Goal: Obtain resource: Download file/media

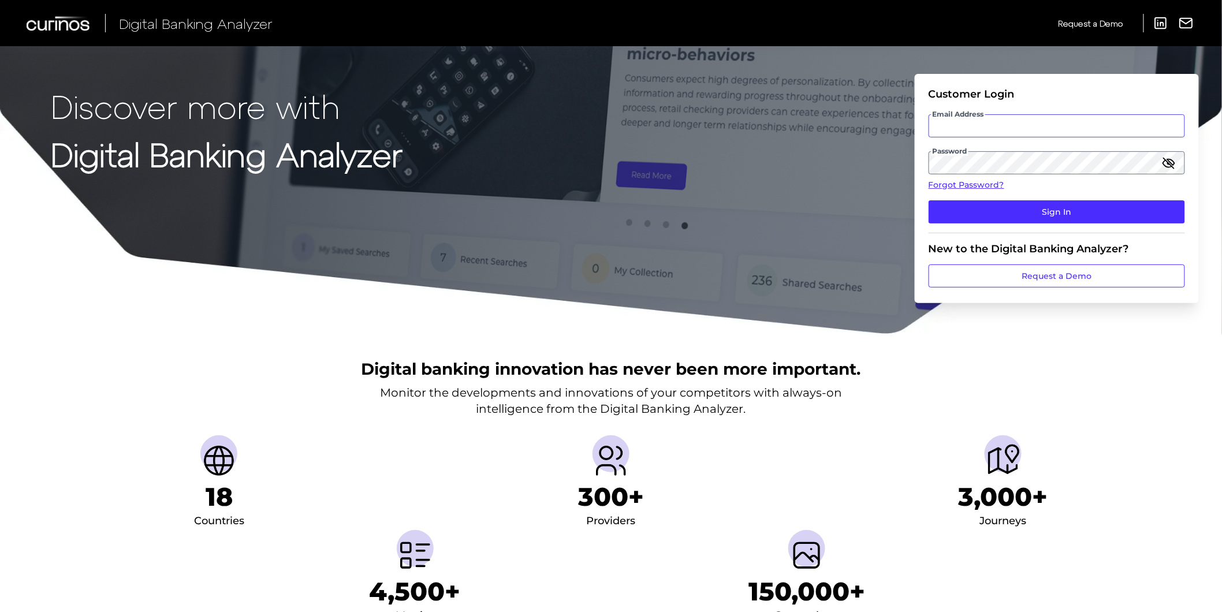
type input "[PERSON_NAME][EMAIL_ADDRESS][PERSON_NAME][DOMAIN_NAME]"
click at [946, 226] on fieldset "Customer Login Email Address [EMAIL_ADDRESS][PERSON_NAME][DOMAIN_NAME] Password…" at bounding box center [1057, 161] width 256 height 146
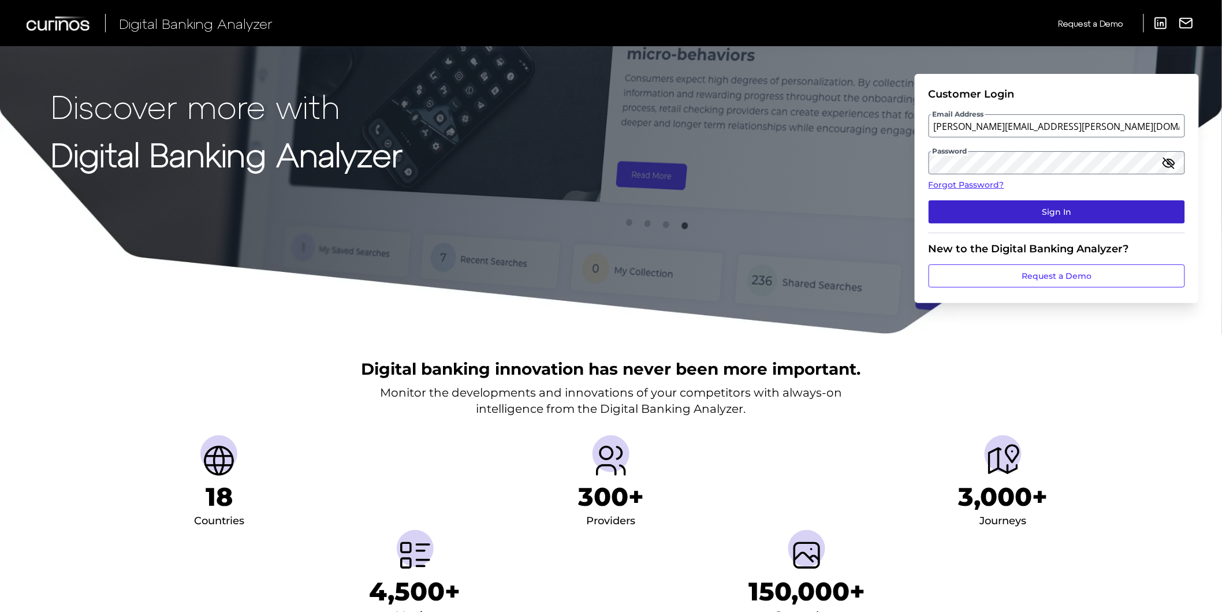
click at [966, 211] on button "Sign In" at bounding box center [1057, 211] width 256 height 23
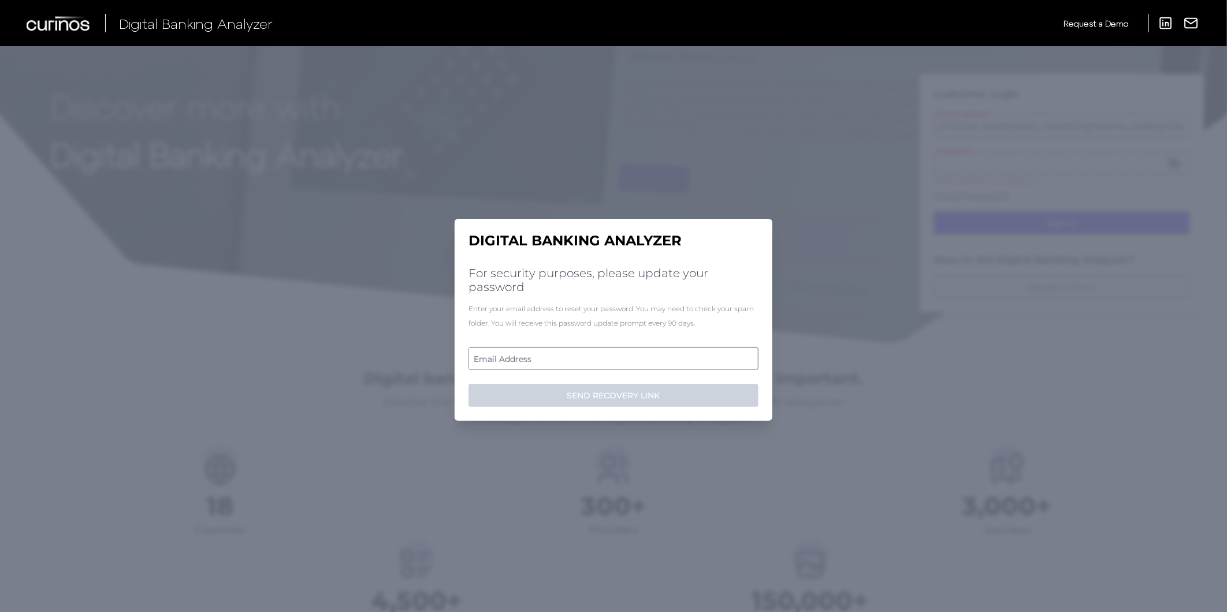
click at [552, 359] on label "Email Address" at bounding box center [613, 358] width 288 height 21
click at [552, 359] on input "email" at bounding box center [613, 358] width 290 height 23
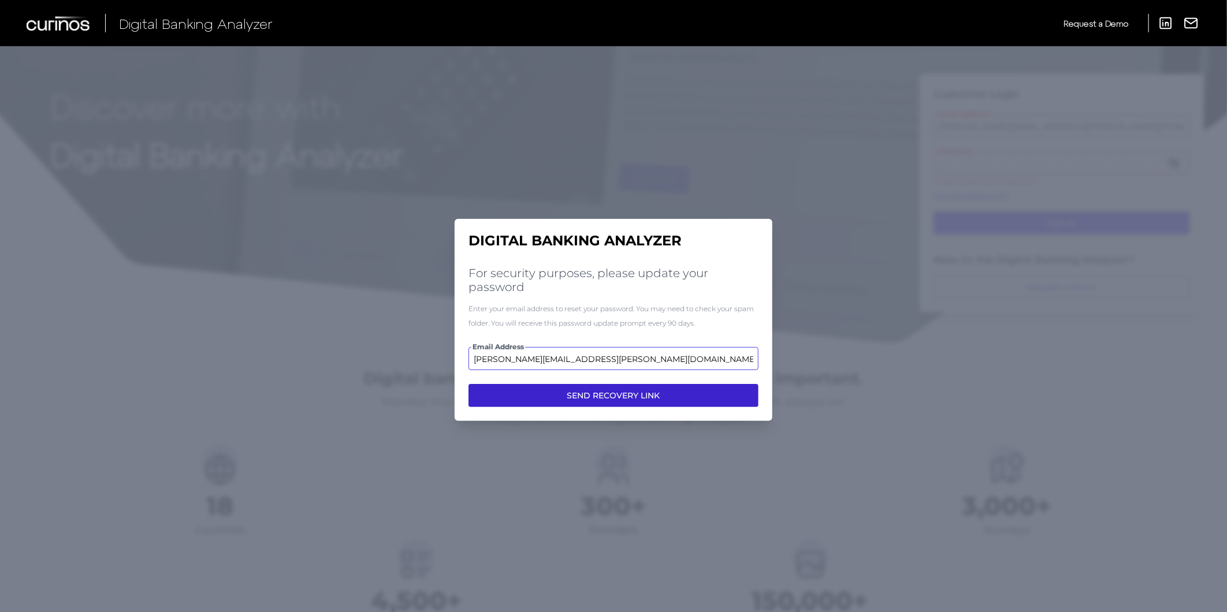
type input "lucy.barton@nationwide.co.uk"
click at [643, 394] on button "SEND RECOVERY LINK" at bounding box center [613, 395] width 290 height 23
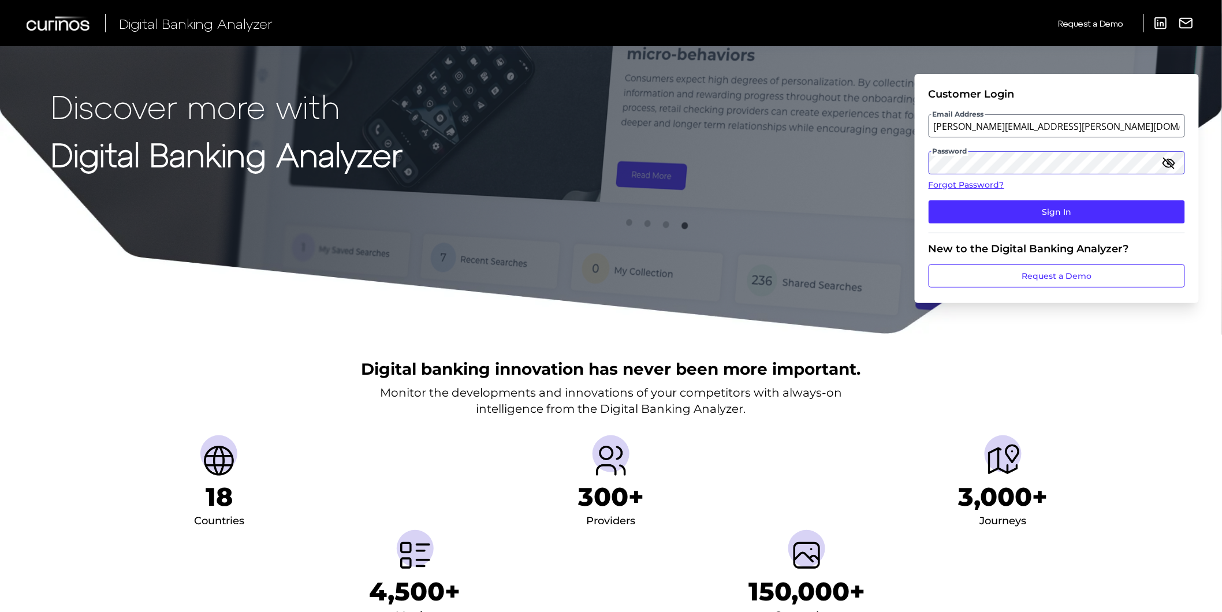
click at [902, 165] on div "Discover more with Digital Banking Analyzer Customer Login Email Address lucy.b…" at bounding box center [611, 167] width 1222 height 335
click at [1168, 160] on icon "button" at bounding box center [1169, 163] width 14 height 14
click at [1046, 243] on div "New to the Digital Banking Analyzer?" at bounding box center [1057, 249] width 256 height 13
click at [1050, 192] on fieldset "Customer Login Email Address lucy.barton@nationwide.co.uk Password Forgot Passw…" at bounding box center [1057, 161] width 256 height 146
click at [677, 151] on div "Discover more with Digital Banking Analyzer Customer Login Email Address lucy.b…" at bounding box center [611, 167] width 1222 height 335
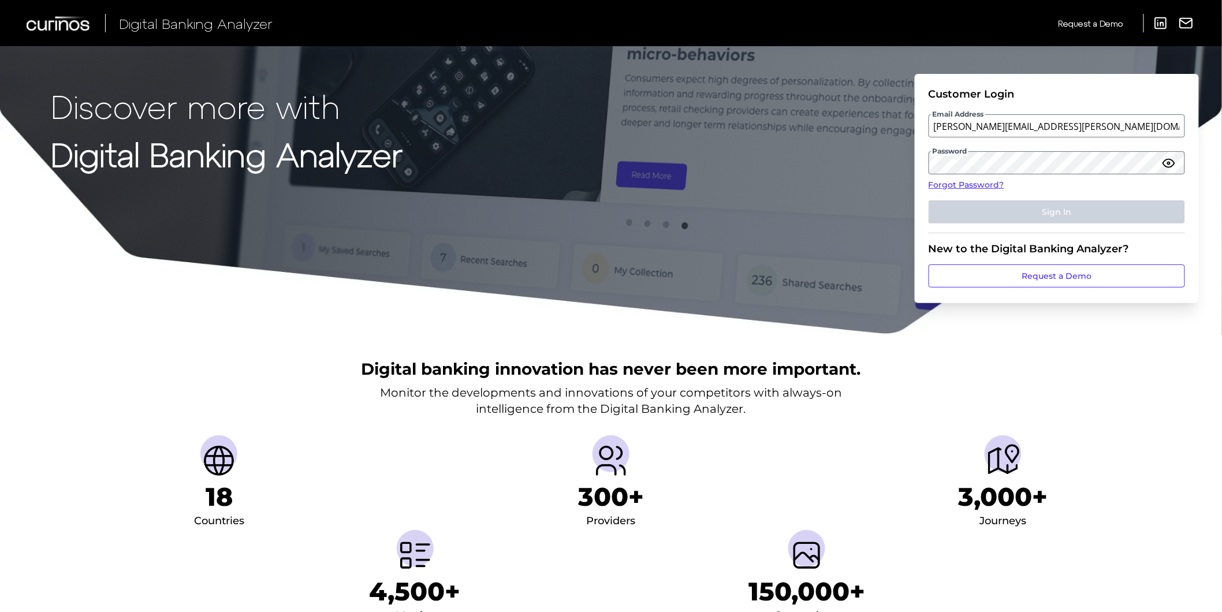
click at [881, 189] on div "Discover more with Digital Banking Analyzer Customer Login Email Address lucy.b…" at bounding box center [611, 167] width 1222 height 335
click at [240, 0] on div "Digital Banking Analyzer Request a Demo LinkedIn Report an Issue Request a Demo…" at bounding box center [611, 23] width 1222 height 46
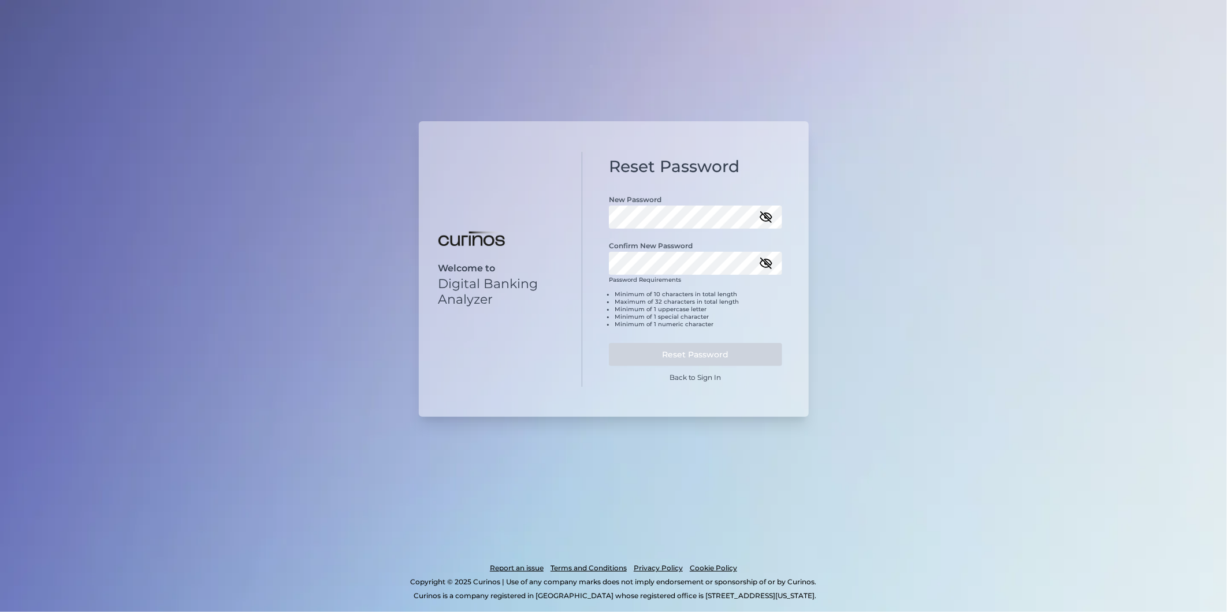
click at [589, 217] on div "Reset Password New Password Confirm New Password Password Requirements Minimum …" at bounding box center [695, 270] width 226 height 236
click at [763, 217] on icon "button" at bounding box center [766, 217] width 10 height 10
click at [605, 218] on div "Reset Password New Password Confirm New Password Password Requirements Minimum …" at bounding box center [695, 270] width 226 height 232
click at [763, 263] on icon "button" at bounding box center [766, 262] width 14 height 14
click at [683, 347] on button "Reset Password" at bounding box center [695, 352] width 173 height 23
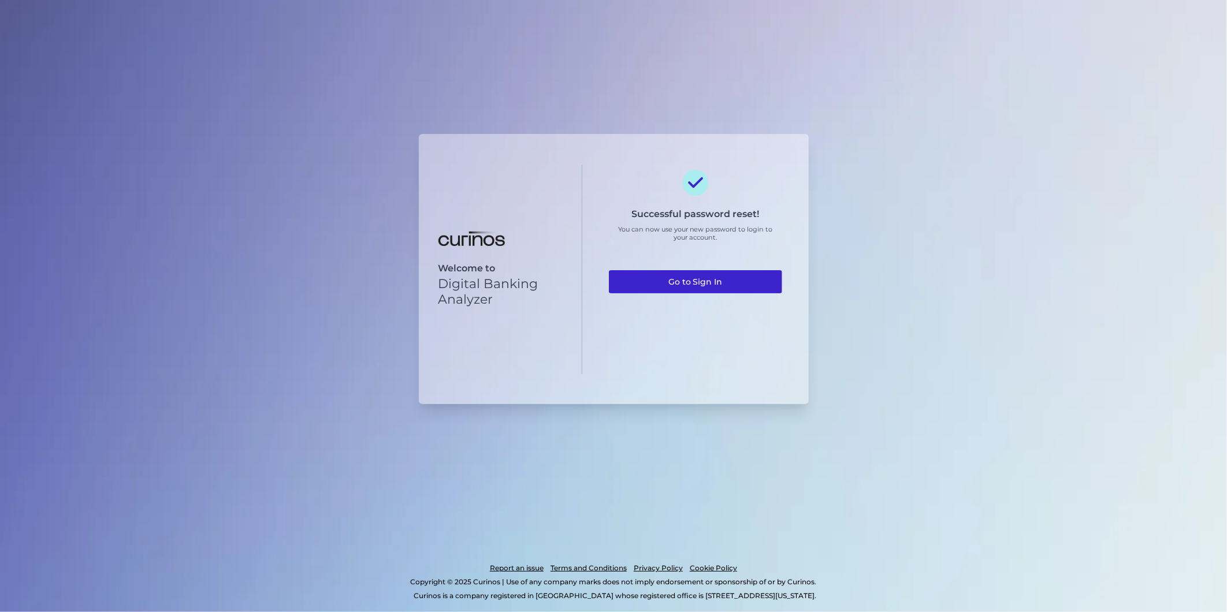
click at [738, 291] on link "Go to Sign In" at bounding box center [695, 281] width 173 height 23
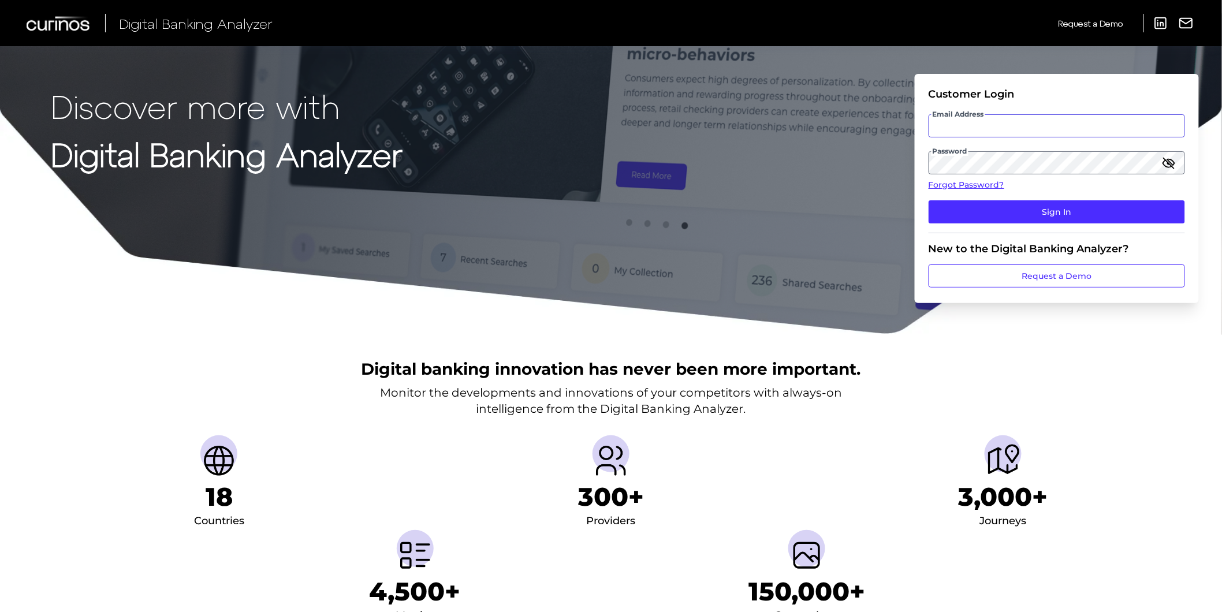
type input "[PERSON_NAME][EMAIL_ADDRESS][PERSON_NAME][DOMAIN_NAME]"
click at [917, 170] on form "Customer Login Email Address lucy.barton@nationwide.co.uk Password Forgot Passw…" at bounding box center [1057, 188] width 284 height 229
click at [1170, 185] on link "Forgot Password?" at bounding box center [1057, 185] width 256 height 12
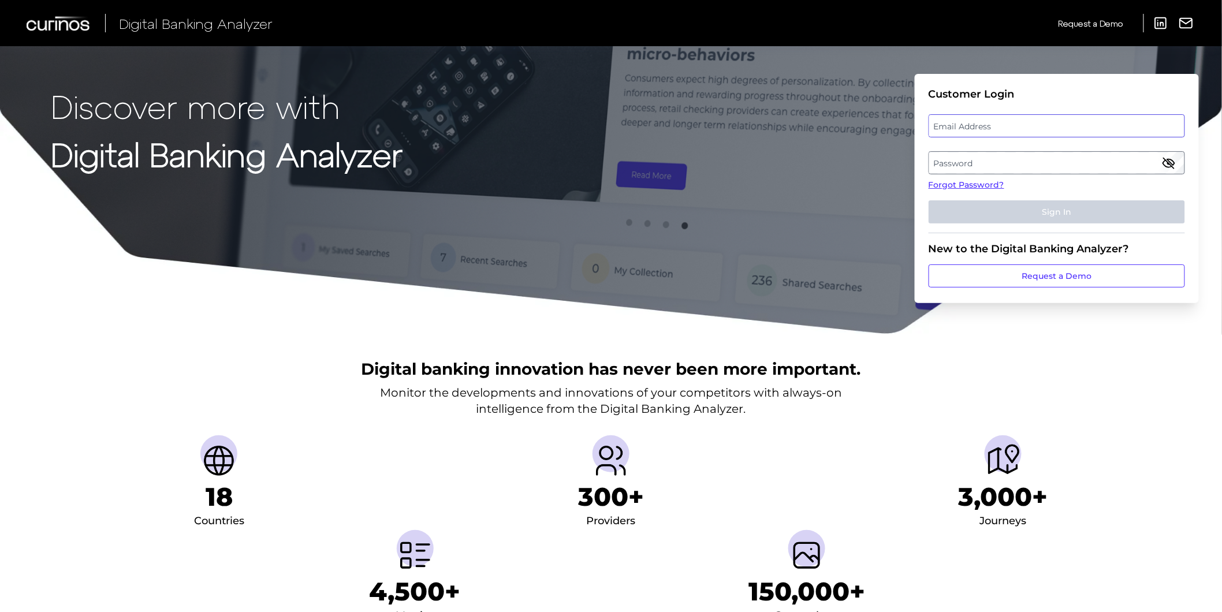
type input "[PERSON_NAME][EMAIL_ADDRESS][PERSON_NAME][DOMAIN_NAME]"
click at [957, 129] on div "Email Address lucy.barton@nationwide.co.uk" at bounding box center [1057, 125] width 256 height 23
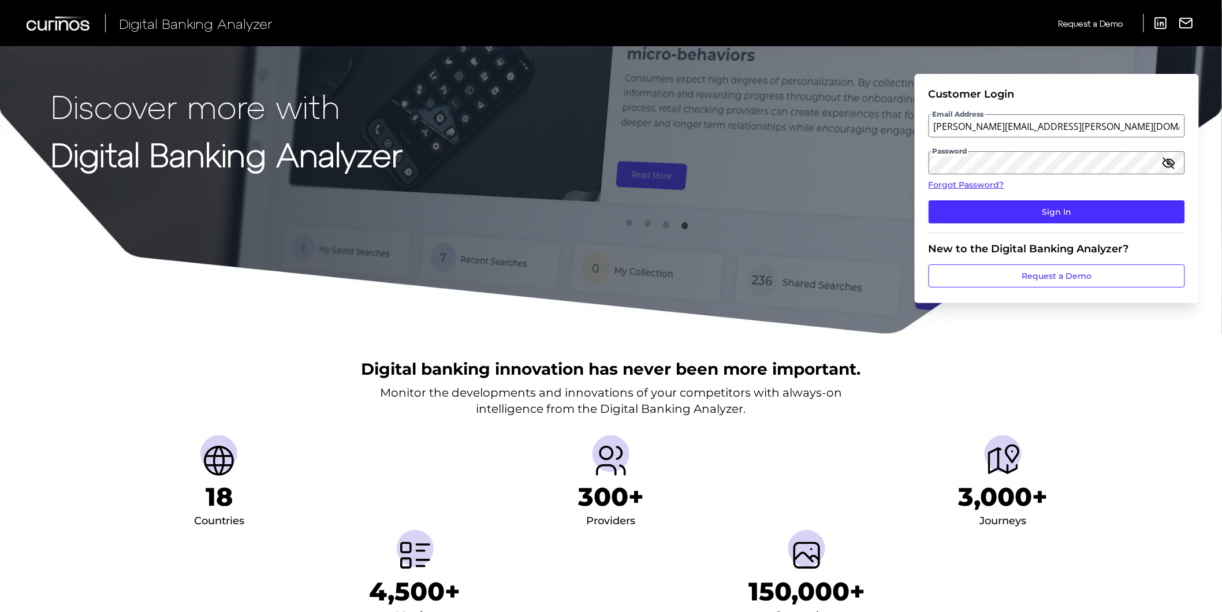
click at [1164, 164] on icon "button" at bounding box center [1169, 163] width 12 height 8
click at [1100, 206] on button "Sign In" at bounding box center [1057, 211] width 256 height 23
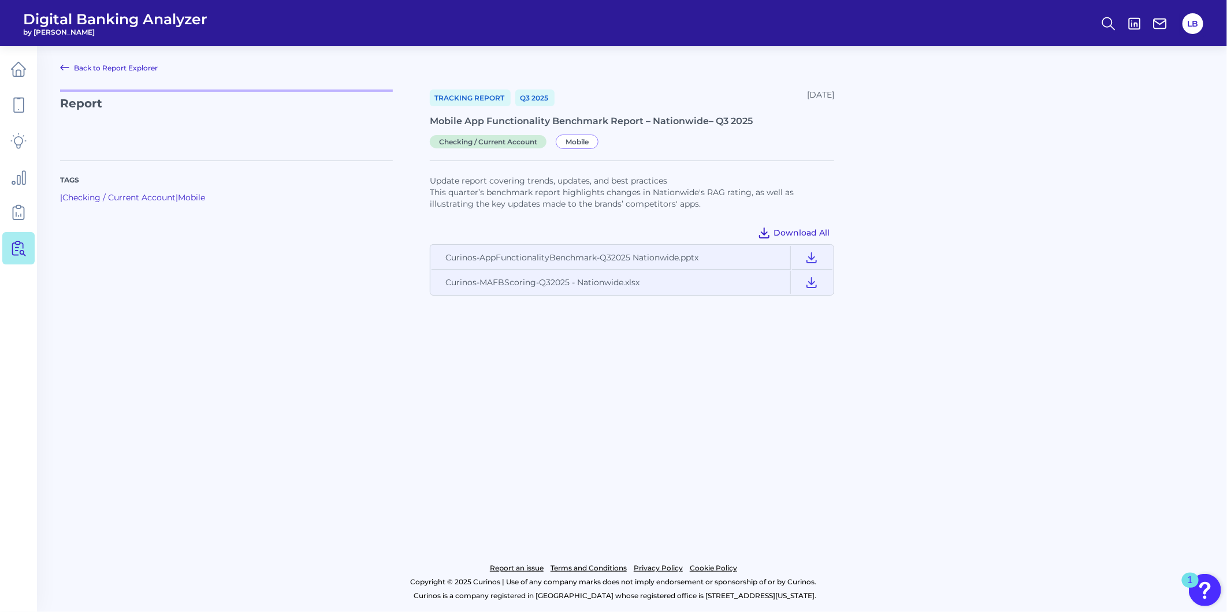
click at [809, 232] on span "Download All" at bounding box center [801, 233] width 56 height 10
click at [819, 230] on span "Download All" at bounding box center [801, 233] width 56 height 10
click at [811, 262] on icon at bounding box center [812, 258] width 14 height 14
click at [822, 284] on button at bounding box center [811, 282] width 39 height 23
click at [811, 286] on icon at bounding box center [812, 283] width 14 height 14
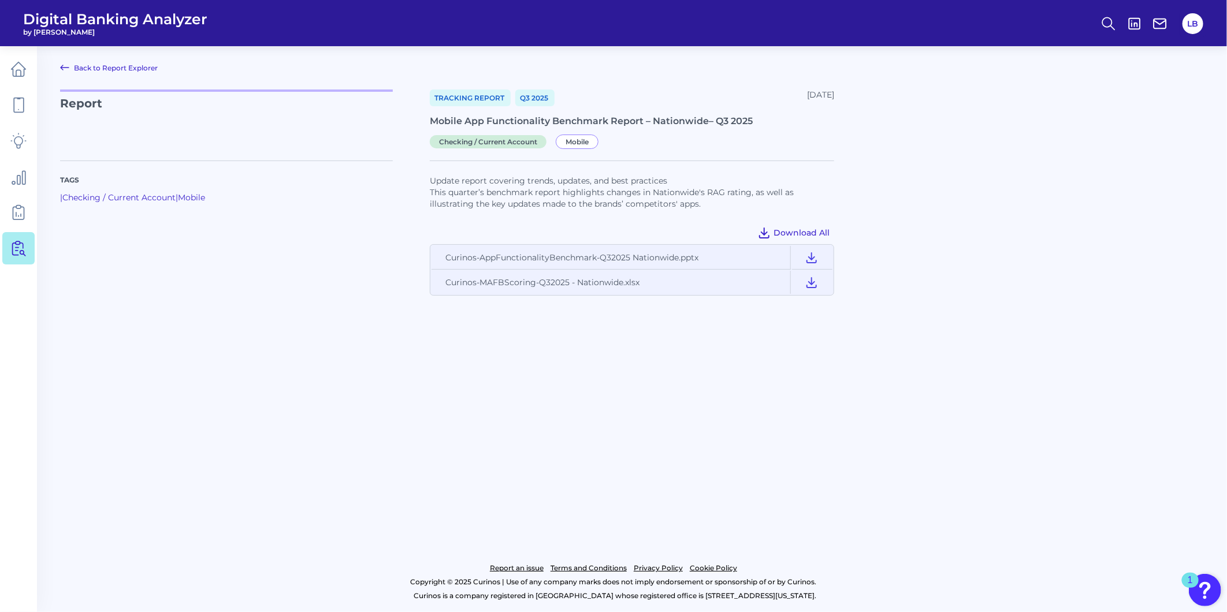
click at [805, 231] on span "Download All" at bounding box center [801, 233] width 56 height 10
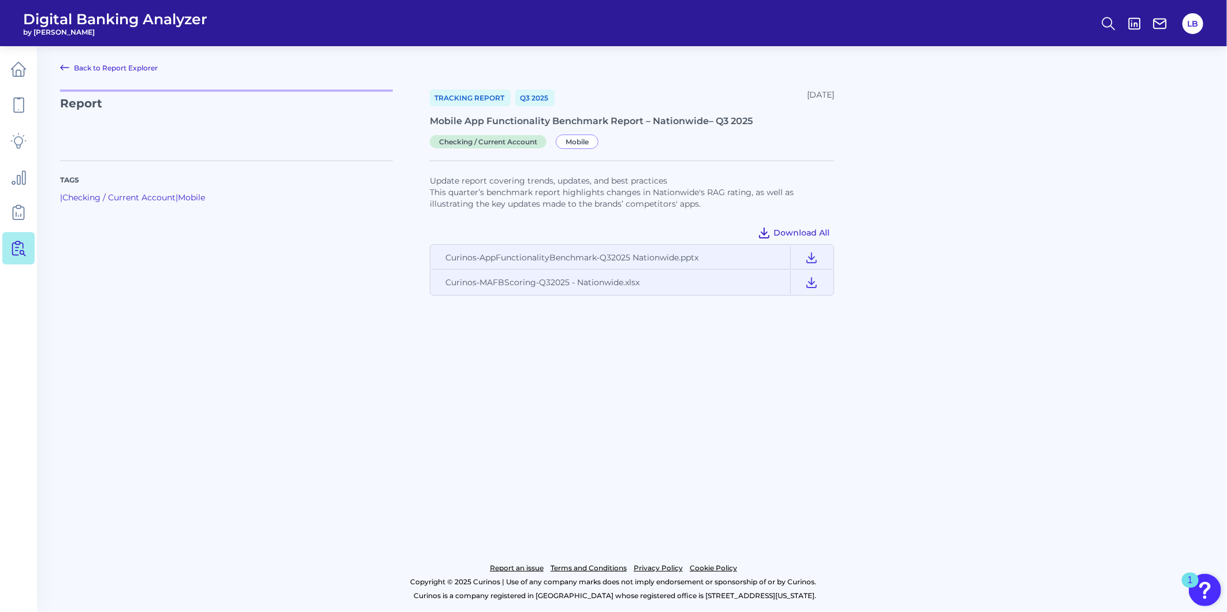
click at [756, 237] on button "Download All" at bounding box center [793, 233] width 81 height 18
click at [760, 235] on icon at bounding box center [764, 233] width 14 height 14
click at [934, 234] on div at bounding box center [1019, 221] width 370 height 149
